Goal: Transaction & Acquisition: Obtain resource

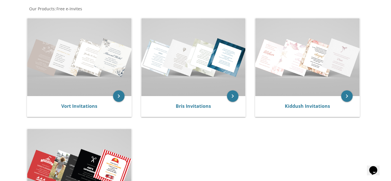
scroll to position [110, 0]
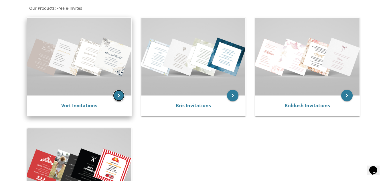
click at [119, 100] on icon "keyboard_arrow_right" at bounding box center [118, 95] width 11 height 11
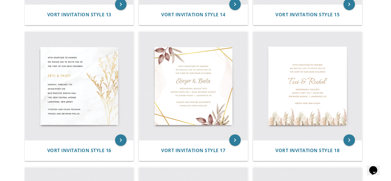
scroll to position [780, 0]
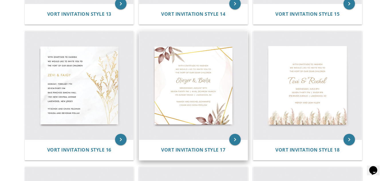
click at [182, 90] on img at bounding box center [193, 85] width 108 height 108
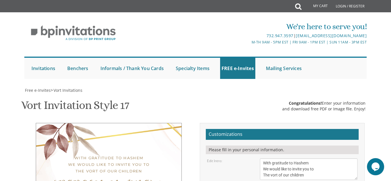
scroll to position [81, 0]
drag, startPoint x: 264, startPoint y: 82, endPoint x: 301, endPoint y: 107, distance: 44.5
drag, startPoint x: 312, startPoint y: 93, endPoint x: 304, endPoint y: 92, distance: 8.0
click at [304, 159] on textarea "With gratitude to Hashem We would like to invite you to The vort of our children" at bounding box center [309, 169] width 98 height 21
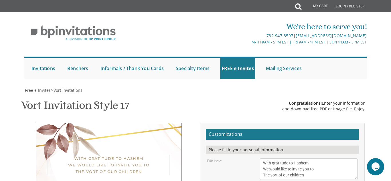
drag, startPoint x: 263, startPoint y: 80, endPoint x: 310, endPoint y: 107, distance: 54.5
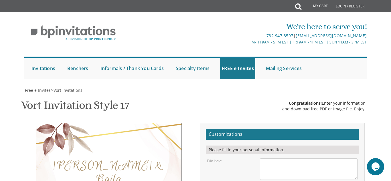
drag, startPoint x: 262, startPoint y: 106, endPoint x: 339, endPoint y: 127, distance: 80.2
drag, startPoint x: 308, startPoint y: 92, endPoint x: 249, endPoint y: 97, distance: 58.6
click at [273, 159] on textarea "With gratitude to Hashem We would like to invite you to The vort of our children" at bounding box center [309, 169] width 98 height 21
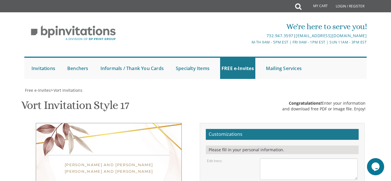
paste textarea "Dear Tatty and Mommy, amush Thank you so much, I'd like to say, For bringing me…"
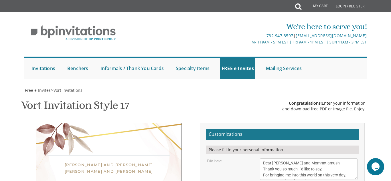
scroll to position [128, 0]
type textarea "Dear Tatty and Mommy, amush Thank you so much, I'd like to say, For bringing me…"
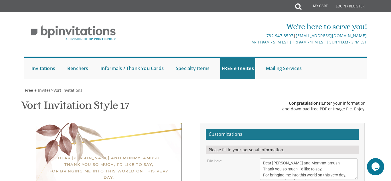
drag, startPoint x: 263, startPoint y: 121, endPoint x: 378, endPoint y: 131, distance: 115.0
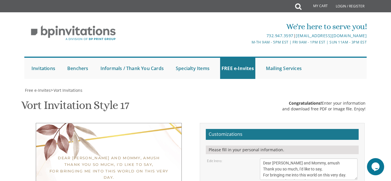
scroll to position [128, 0]
click at [324, 159] on textarea "With gratitude to Hashem We would like to invite you to The vort of our children" at bounding box center [309, 169] width 98 height 21
type textarea "Dear Tatty and Mommy, amush Thank you so much, I'd like to say, For bringing me…"
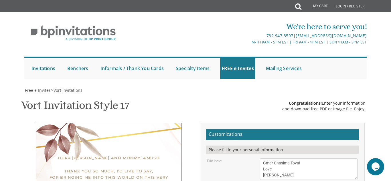
type input "nechamagrunwald@gmail.com"
